Goal: Find specific page/section: Find specific page/section

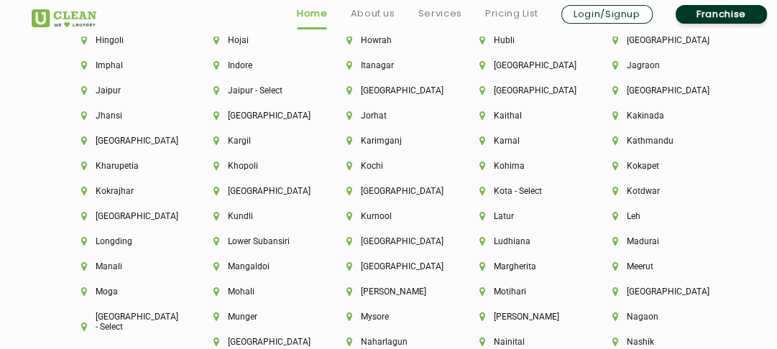
scroll to position [3529, 0]
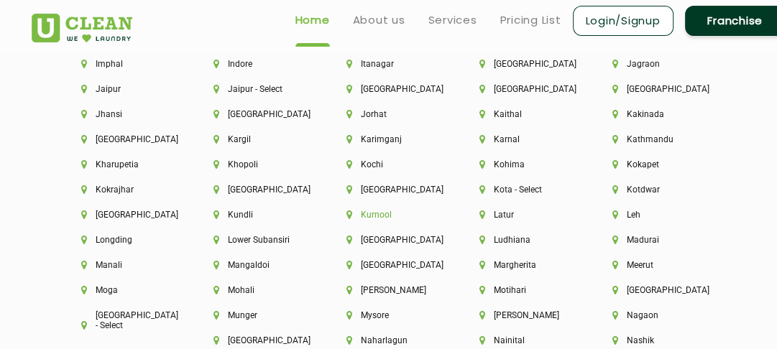
click at [379, 220] on li "Kurnool" at bounding box center [388, 215] width 84 height 10
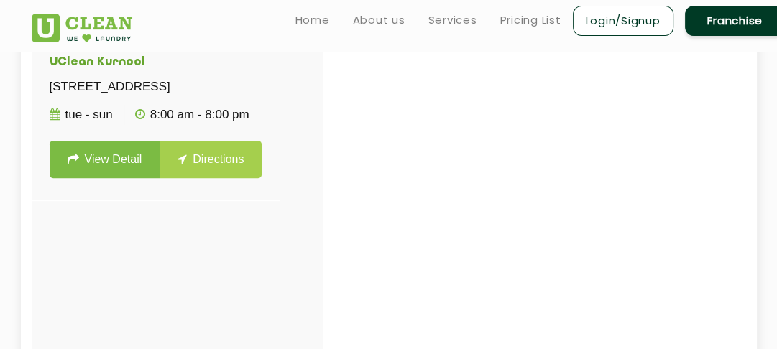
scroll to position [287, 0]
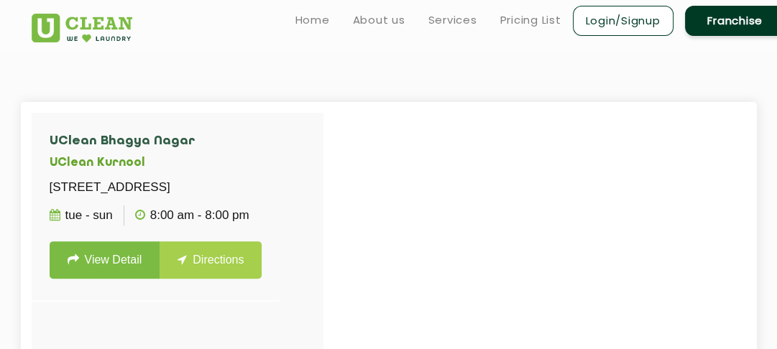
scroll to position [2650, 0]
